Goal: Task Accomplishment & Management: Use online tool/utility

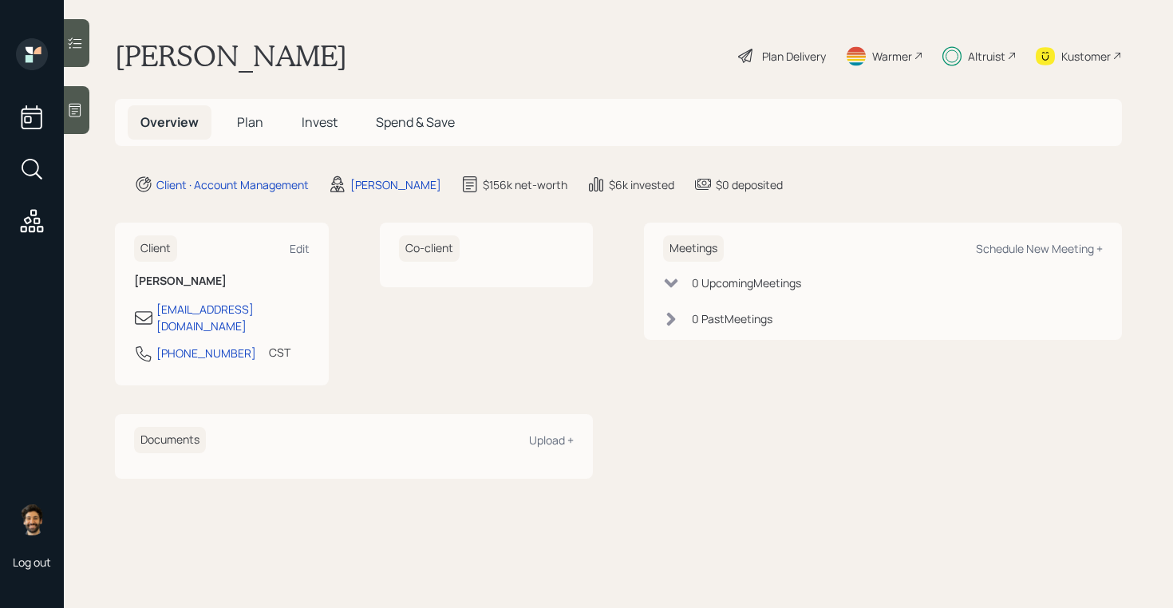
click at [319, 113] on span "Invest" at bounding box center [320, 122] width 36 height 18
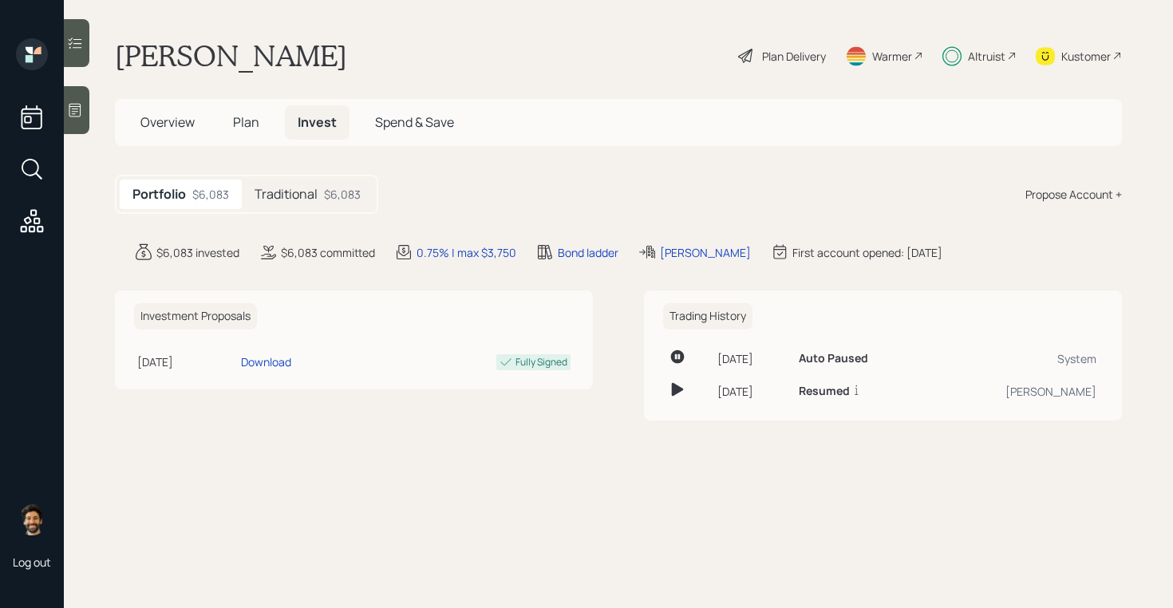
click at [299, 193] on h5 "Traditional" at bounding box center [285, 194] width 63 height 15
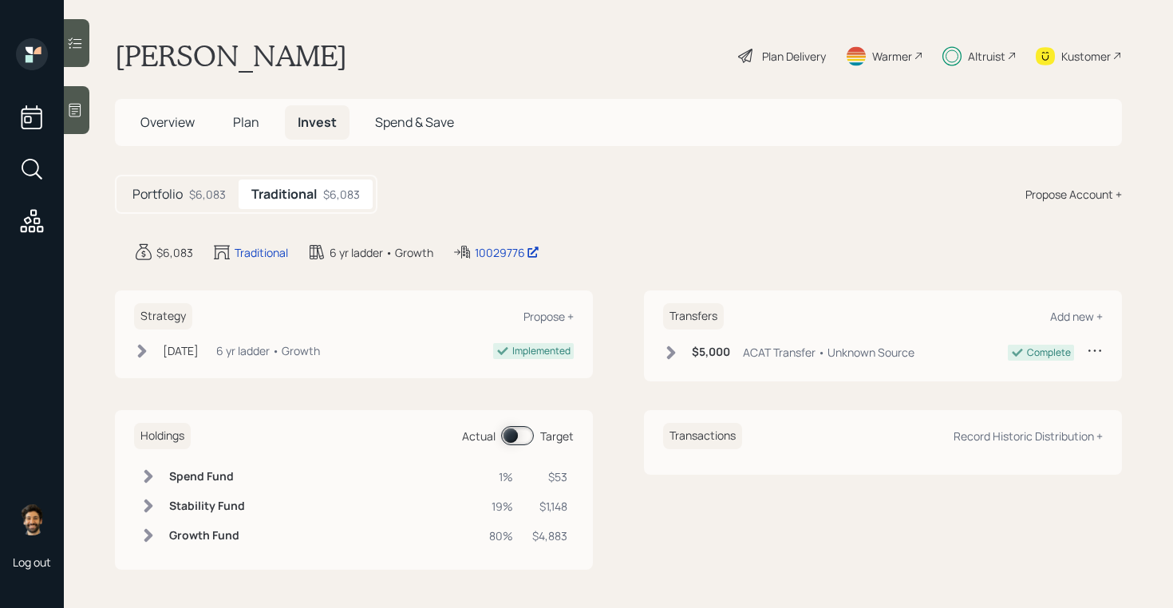
click at [231, 124] on h5 "Plan" at bounding box center [246, 122] width 52 height 34
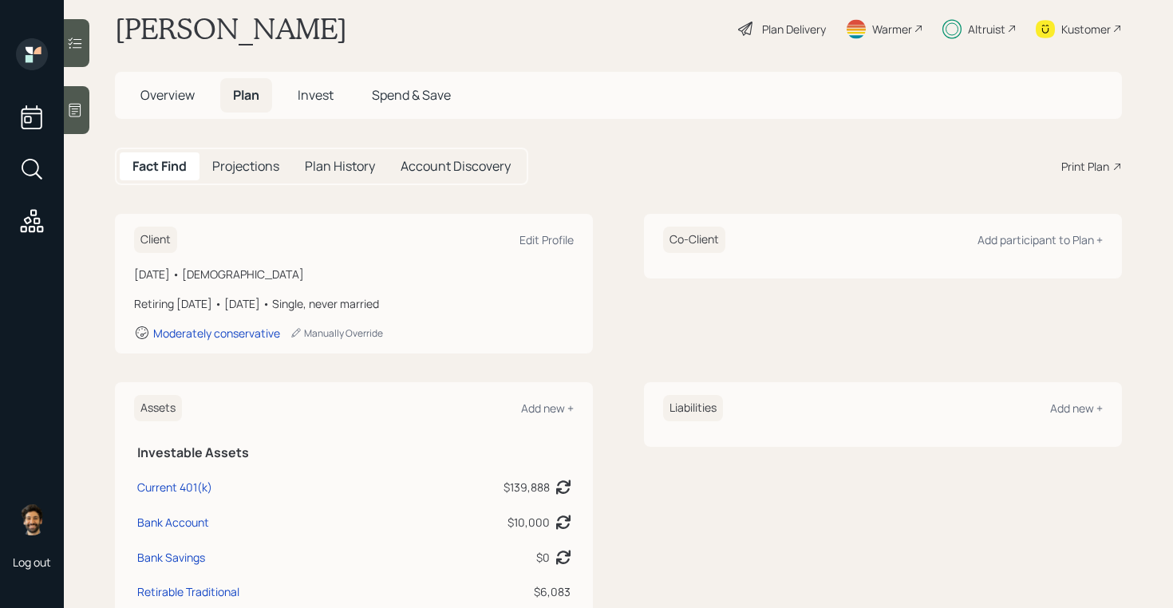
scroll to position [14, 0]
